Goal: Find contact information: Find contact information

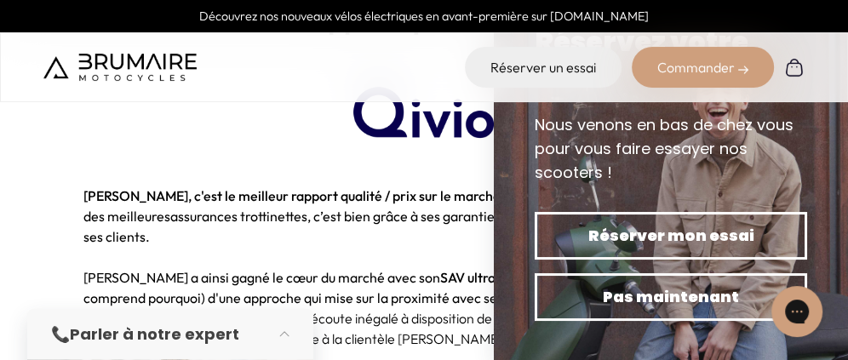
scroll to position [1816, 0]
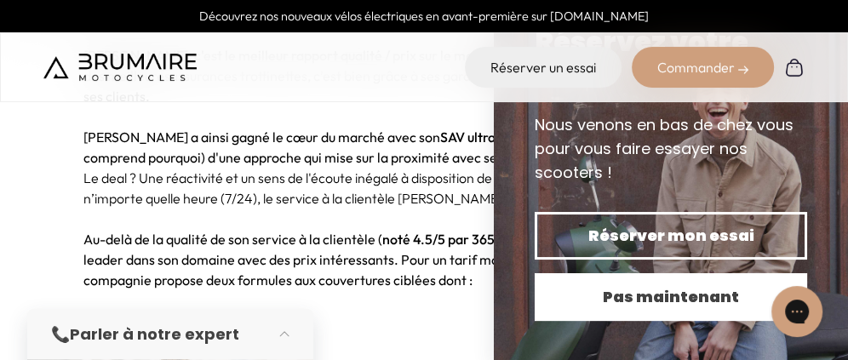
click at [674, 291] on span "Pas maintenant" at bounding box center [671, 297] width 213 height 24
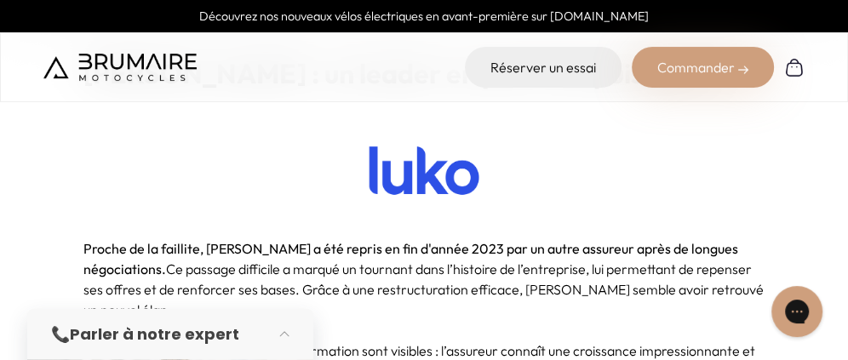
scroll to position [2611, 0]
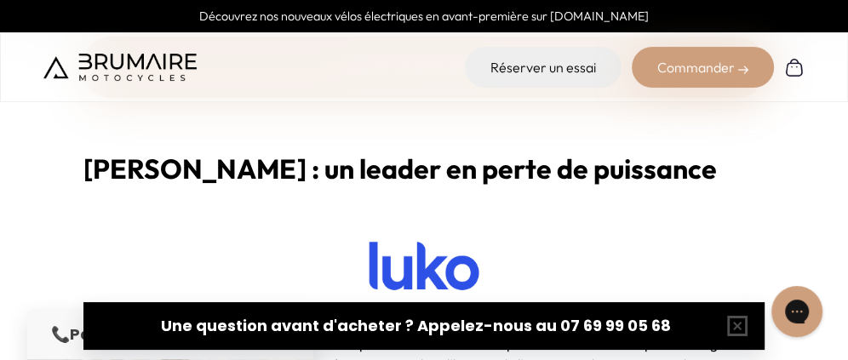
scroll to position [2384, 0]
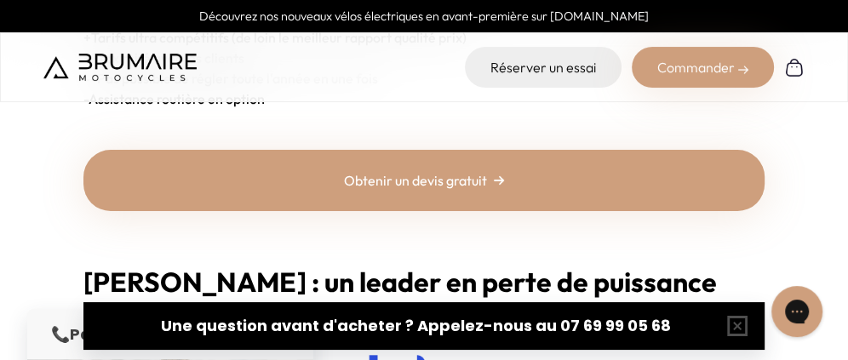
click at [431, 179] on link "Obtenir un devis gratuit" at bounding box center [423, 180] width 681 height 61
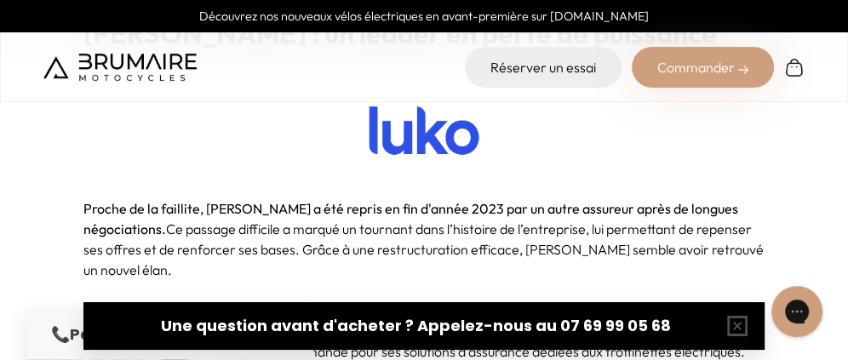
scroll to position [2611, 0]
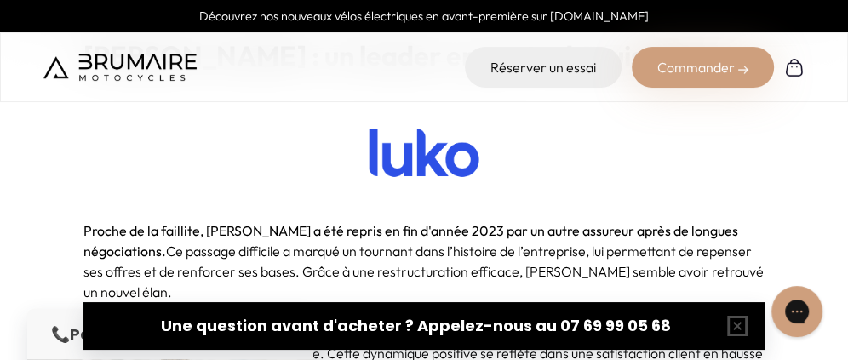
click at [422, 163] on img at bounding box center [423, 152] width 153 height 67
click at [446, 162] on img at bounding box center [423, 152] width 153 height 67
drag, startPoint x: 446, startPoint y: 162, endPoint x: 406, endPoint y: 54, distance: 115.3
click at [406, 54] on div "Scooter Abonnement Assistance Réserver un essai Commander" at bounding box center [423, 67] width 761 height 41
click at [456, 149] on img at bounding box center [423, 152] width 153 height 67
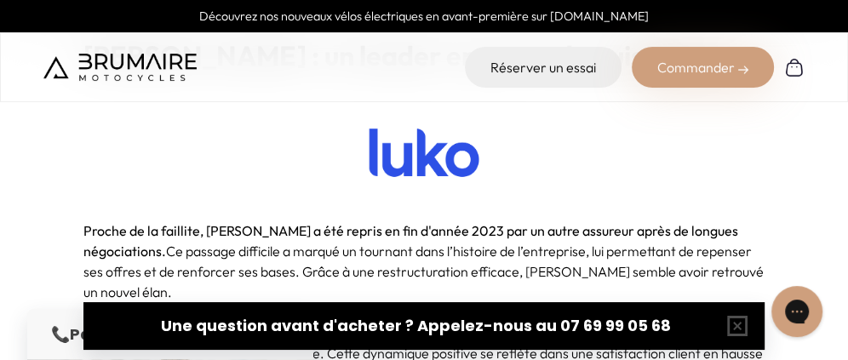
click at [456, 149] on img at bounding box center [423, 152] width 153 height 67
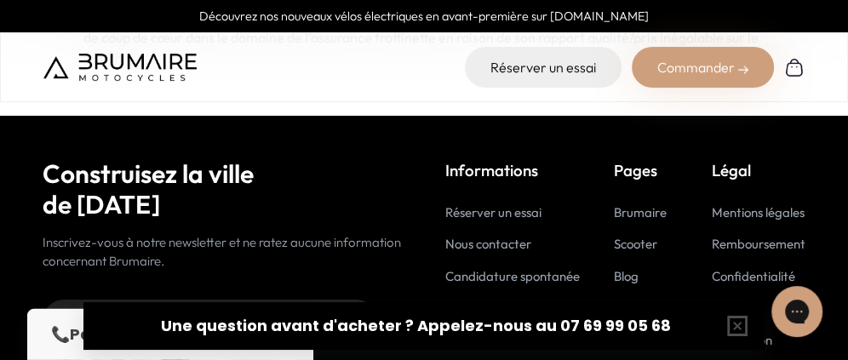
scroll to position [6553, 0]
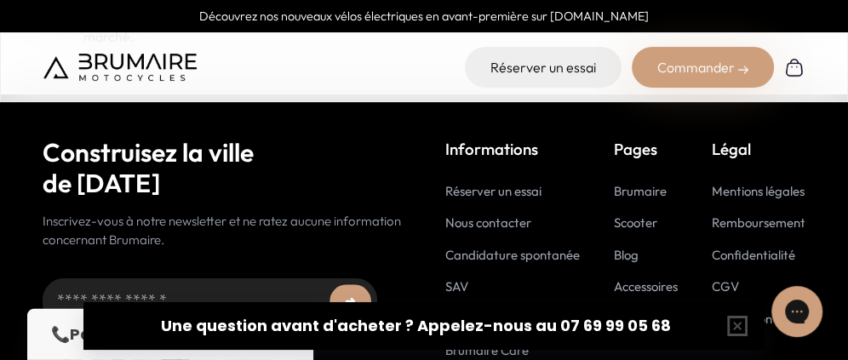
click at [514, 215] on link "Nous contacter" at bounding box center [488, 223] width 86 height 16
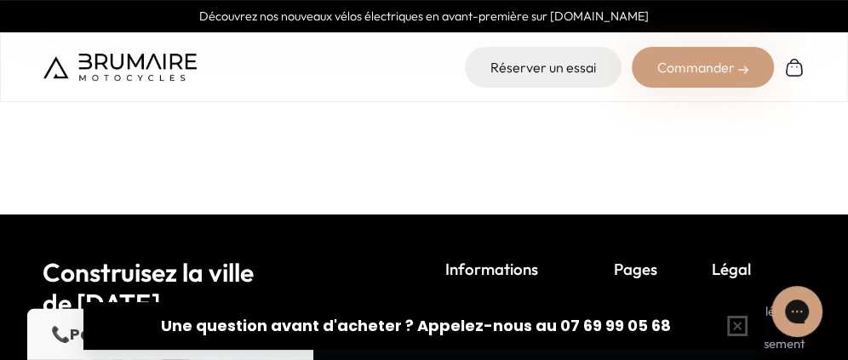
scroll to position [232, 0]
